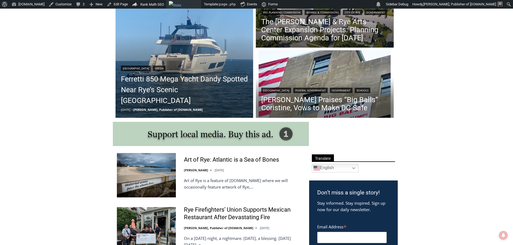
click at [172, 6] on img "Toolbar" at bounding box center [184, 4] width 30 height 6
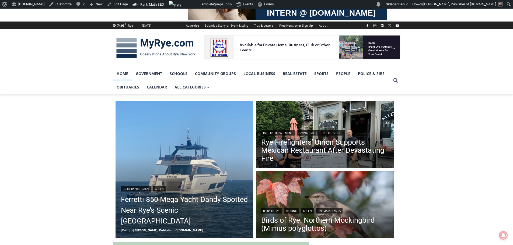
scroll to position [54, 0]
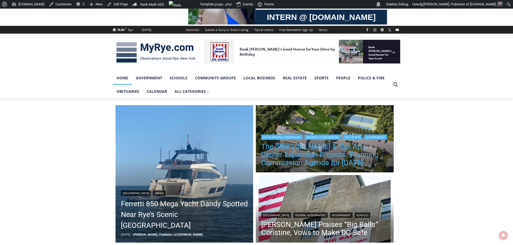
click at [321, 143] on link "The [PERSON_NAME] & Rye Arts Center Expansion Projects: Planning Commission Age…" at bounding box center [324, 155] width 127 height 24
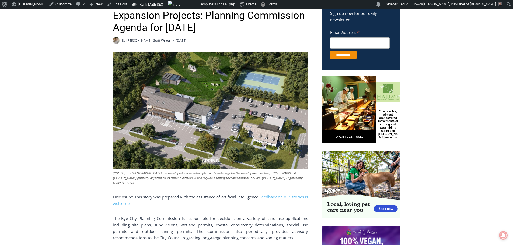
scroll to position [242, 0]
